Goal: Information Seeking & Learning: Learn about a topic

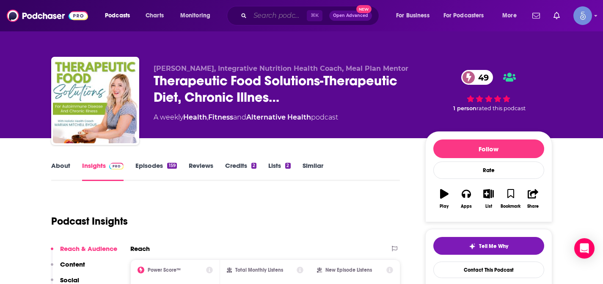
click at [288, 21] on input "Search podcasts, credits, & more..." at bounding box center [278, 16] width 57 height 14
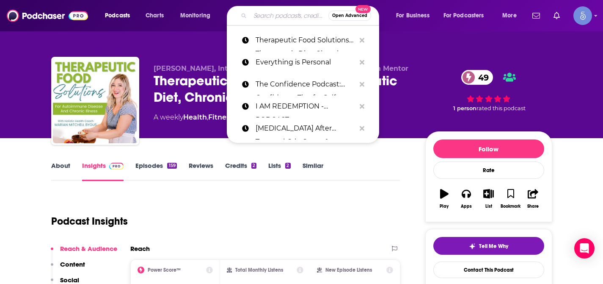
paste input "Balancing Hormones Naturally"
type input "Balancing Hormones Naturally"
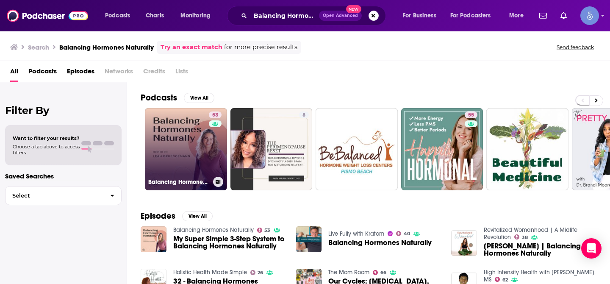
click at [185, 132] on link "53 Balancing Hormones Naturally" at bounding box center [186, 149] width 82 height 82
